Goal: Find specific page/section: Find specific page/section

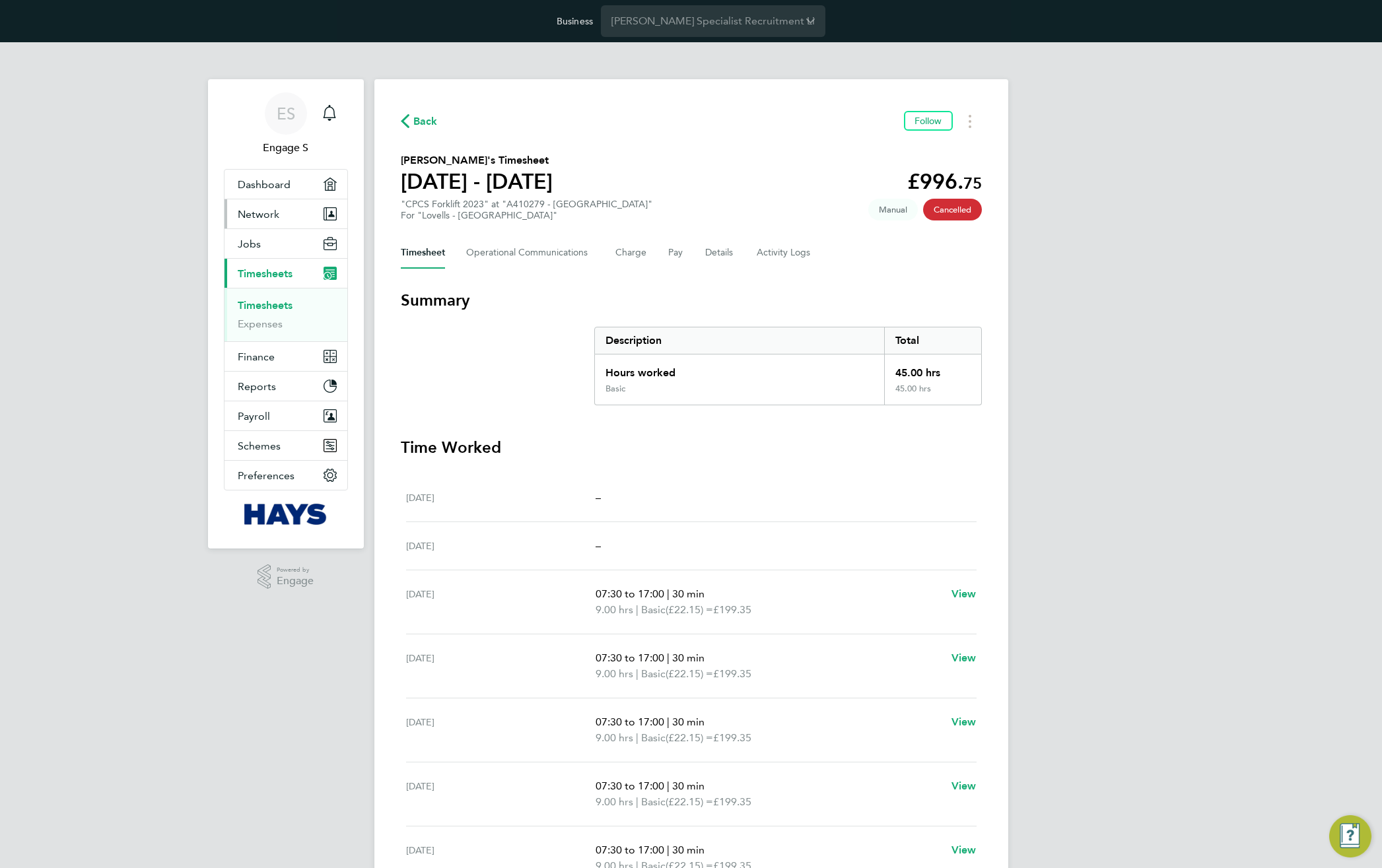
click at [272, 216] on span "Network" at bounding box center [258, 214] width 42 height 12
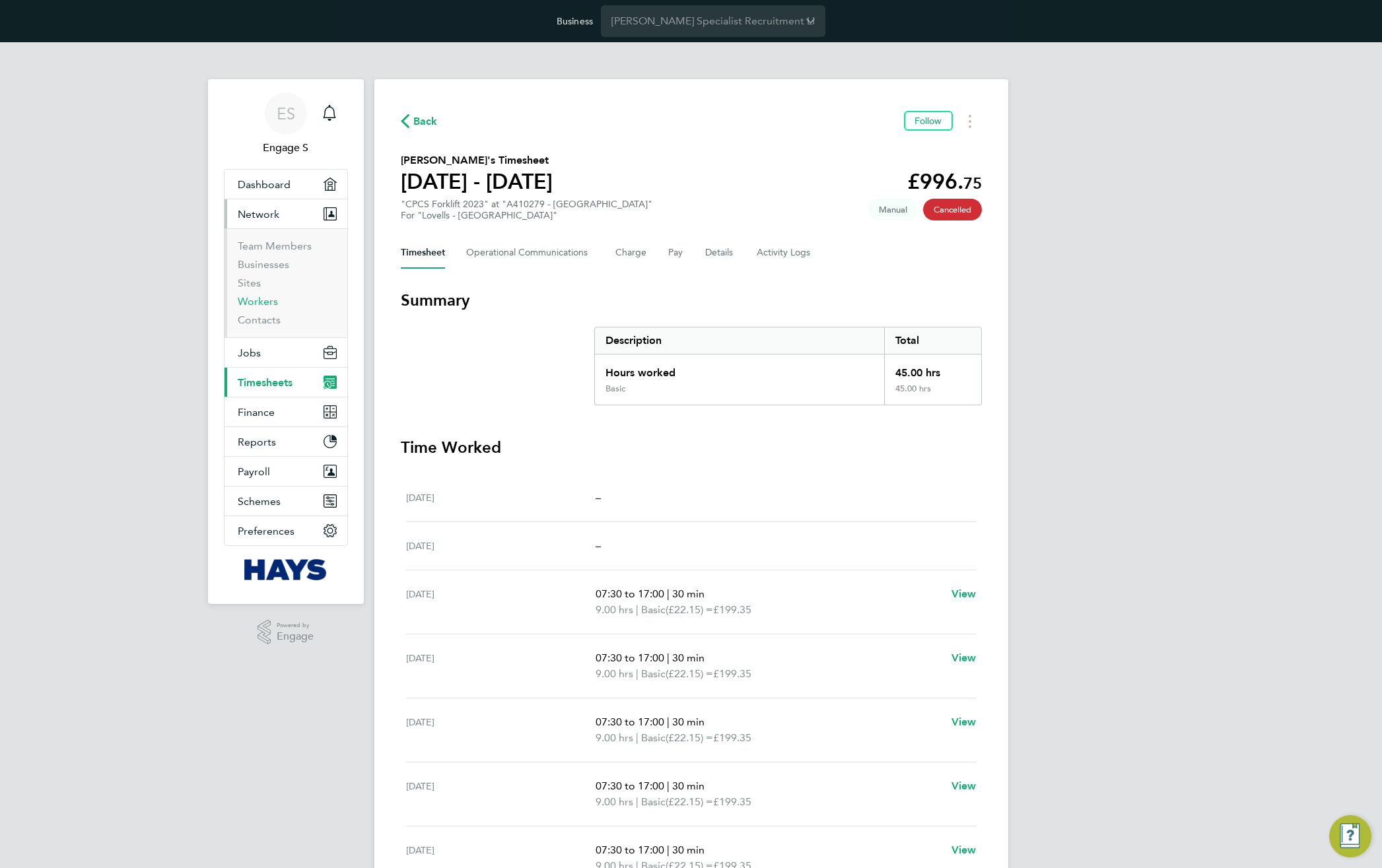
click at [256, 301] on link "Workers" at bounding box center [257, 301] width 40 height 12
